Goal: Check status: Check status

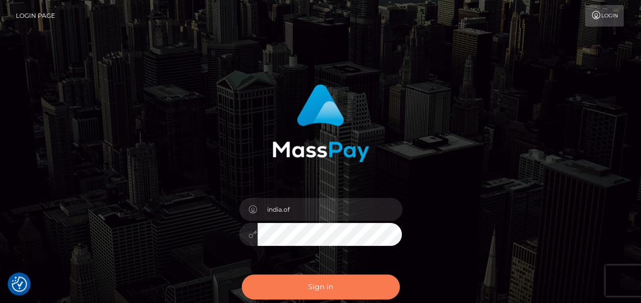
click at [364, 286] on button "Sign in" at bounding box center [321, 286] width 158 height 25
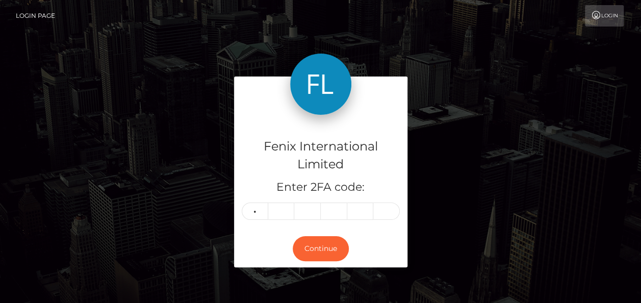
type input "7"
type input "9"
type input "6"
type input "9"
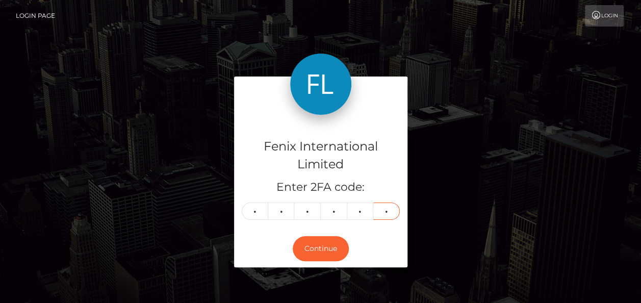
type input "8"
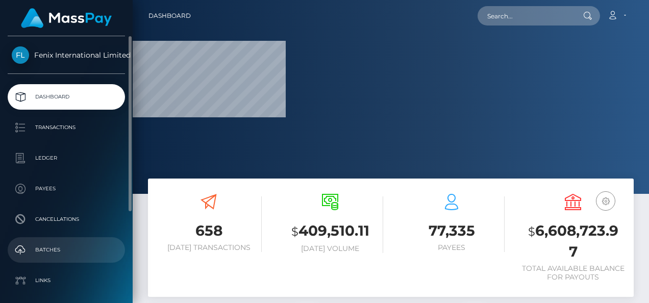
click at [73, 242] on p "Batches" at bounding box center [66, 249] width 109 height 15
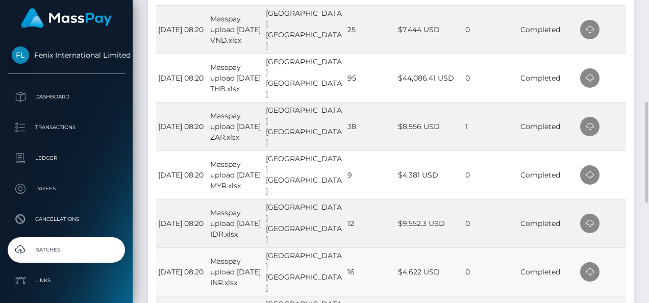
scroll to position [408, 0]
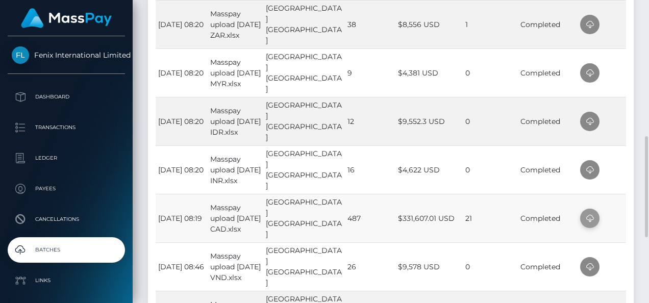
click at [586, 219] on icon at bounding box center [590, 218] width 12 height 13
drag, startPoint x: 313, startPoint y: 167, endPoint x: 318, endPoint y: 167, distance: 5.6
click at [313, 167] on td "India England" at bounding box center [304, 169] width 82 height 48
click at [590, 168] on icon at bounding box center [590, 170] width 12 height 13
click at [345, 125] on td "12" at bounding box center [370, 121] width 51 height 48
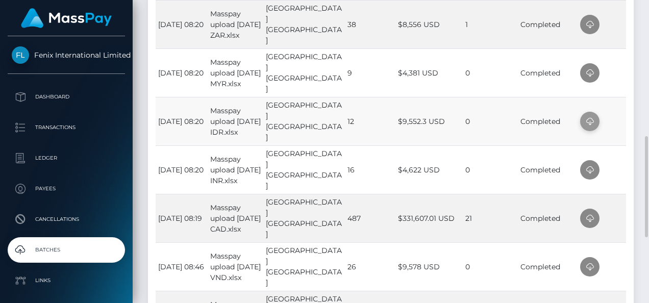
click at [587, 121] on icon at bounding box center [590, 121] width 12 height 13
drag, startPoint x: 373, startPoint y: 77, endPoint x: 404, endPoint y: 77, distance: 31.1
click at [373, 77] on td "9" at bounding box center [370, 72] width 51 height 48
click at [592, 72] on icon at bounding box center [590, 73] width 12 height 13
click at [324, 31] on td "India England" at bounding box center [304, 24] width 82 height 48
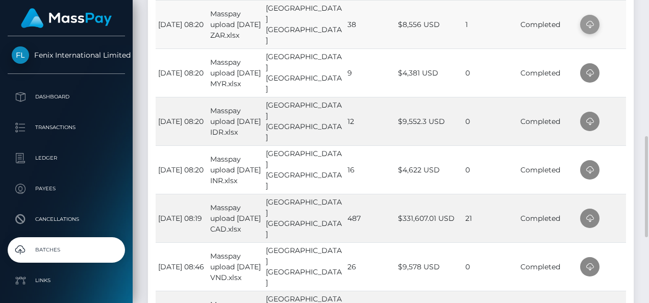
click at [591, 21] on icon at bounding box center [590, 24] width 12 height 13
click at [366, 21] on td "38" at bounding box center [370, 24] width 51 height 48
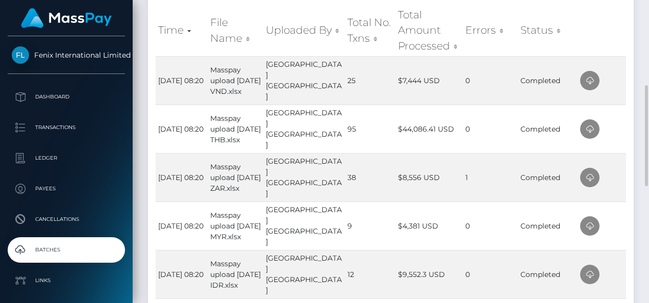
scroll to position [204, 0]
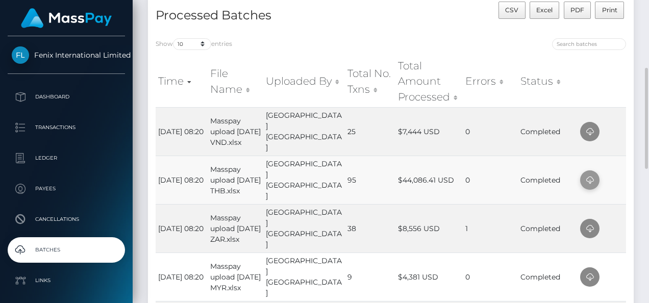
click at [586, 176] on icon at bounding box center [590, 180] width 12 height 13
drag, startPoint x: 362, startPoint y: 124, endPoint x: 391, endPoint y: 128, distance: 29.2
click at [362, 124] on td "25" at bounding box center [370, 131] width 51 height 48
click at [590, 127] on icon at bounding box center [590, 131] width 12 height 13
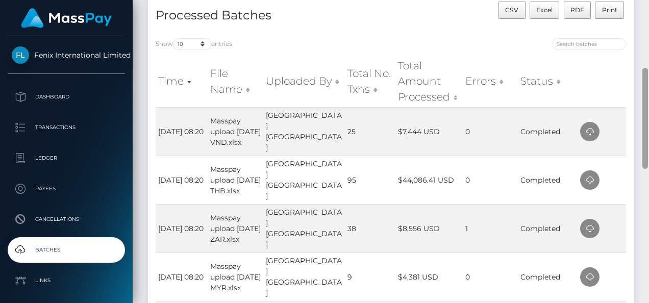
click at [642, 69] on div at bounding box center [645, 151] width 8 height 303
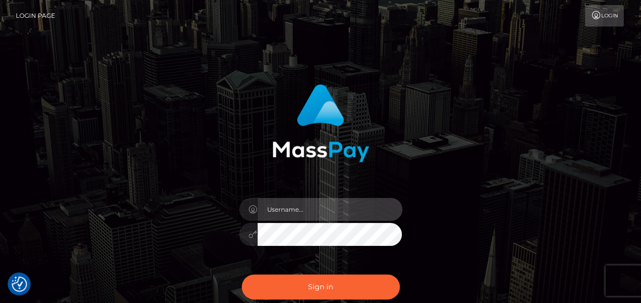
type input "india.of"
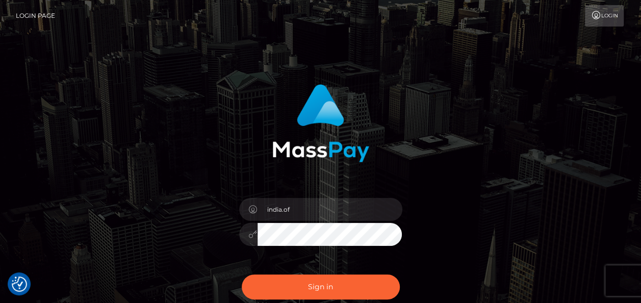
click at [539, 103] on div "india.of Sign in" at bounding box center [321, 207] width 582 height 260
click at [617, 50] on div "india.of Sign in" at bounding box center [320, 206] width 641 height 413
